Goal: Task Accomplishment & Management: Manage account settings

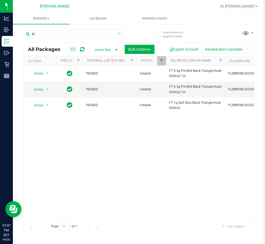
type input "b"
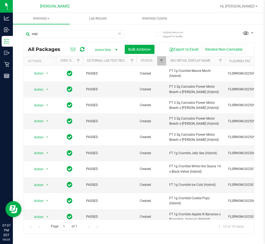
scroll to position [9, 0]
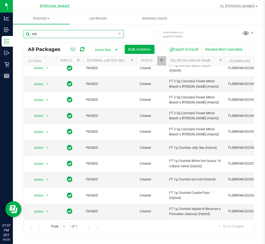
type input "m"
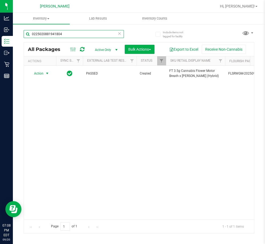
type input "0225020881941804"
click at [46, 74] on span "select" at bounding box center [47, 73] width 4 height 4
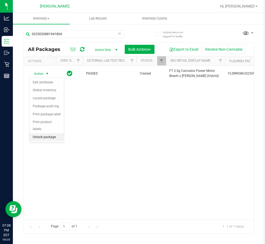
click at [55, 133] on li "Unlock package" at bounding box center [47, 137] width 34 height 8
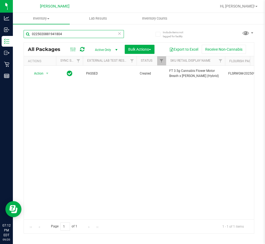
click at [97, 34] on input "0225020881941804" at bounding box center [74, 34] width 100 height 8
type input "0"
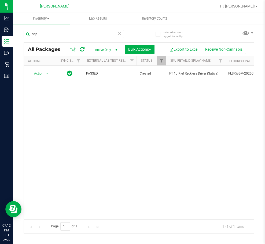
drag, startPoint x: 250, startPoint y: 1, endPoint x: 120, endPoint y: 123, distance: 178.8
click at [120, 123] on div "Action Action Adjust qty Create package Edit attributes Global inventory Locate…" at bounding box center [139, 143] width 230 height 154
click at [76, 174] on div "Action Action Adjust qty Create package Edit attributes Global inventory Locate…" at bounding box center [139, 143] width 230 height 154
click at [80, 34] on input "snp" at bounding box center [74, 34] width 100 height 8
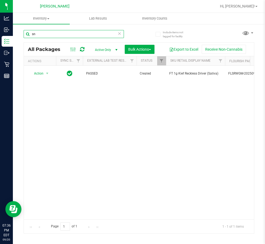
type input "s"
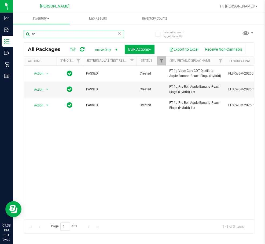
type input "a"
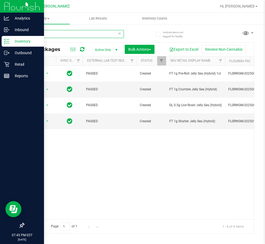
type input "jgn"
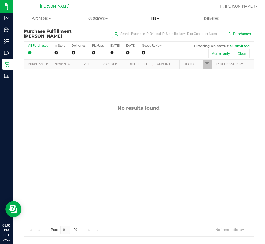
click at [150, 20] on span "Tills" at bounding box center [155, 18] width 56 height 5
click at [146, 31] on span "Manage tills" at bounding box center [144, 32] width 36 height 5
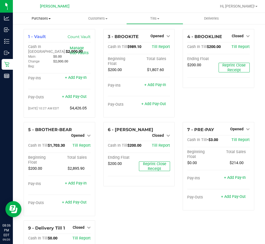
click at [38, 20] on span "Purchases" at bounding box center [41, 18] width 57 height 5
click at [35, 40] on span "Fulfillment" at bounding box center [29, 38] width 33 height 5
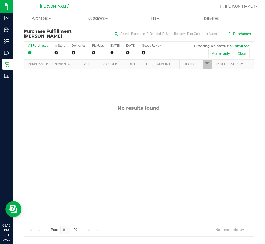
click at [175, 108] on div "No results found." at bounding box center [139, 108] width 230 height 6
click at [192, 170] on div "No results found." at bounding box center [139, 164] width 230 height 190
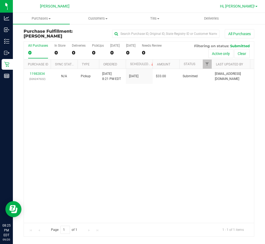
click at [253, 7] on span "Hi, [PERSON_NAME]!" at bounding box center [237, 6] width 35 height 4
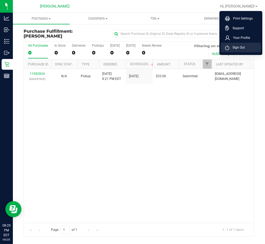
click at [254, 45] on li "Sign Out" at bounding box center [241, 48] width 40 height 10
